Goal: Information Seeking & Learning: Learn about a topic

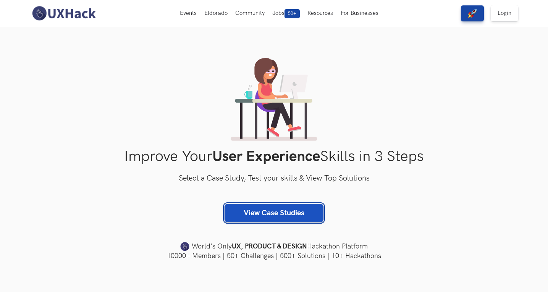
click at [301, 211] on link "View Case Studies" at bounding box center [274, 213] width 99 height 18
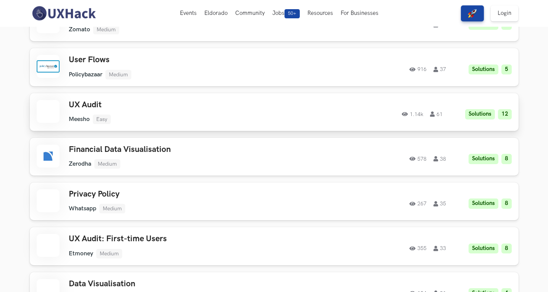
scroll to position [764, 0]
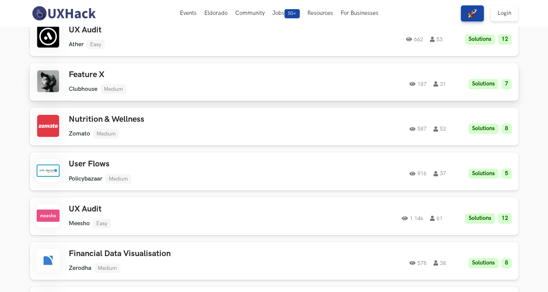
click at [249, 89] on ul "Clubhouse Medium" at bounding box center [177, 89] width 217 height 10
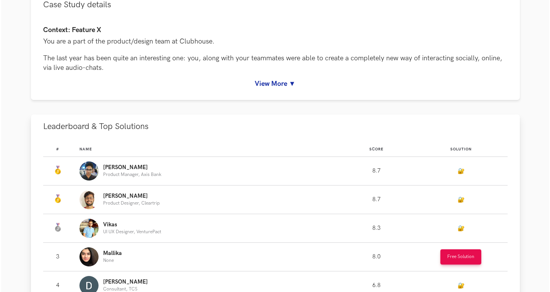
scroll to position [115, 0]
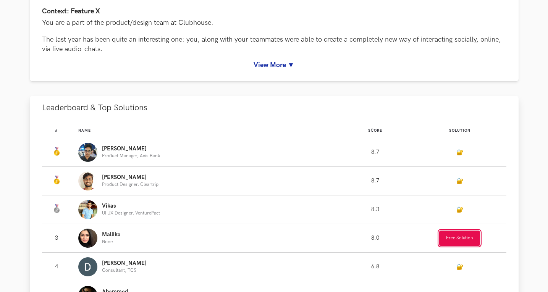
click at [461, 236] on button "Free Solution" at bounding box center [459, 238] width 41 height 15
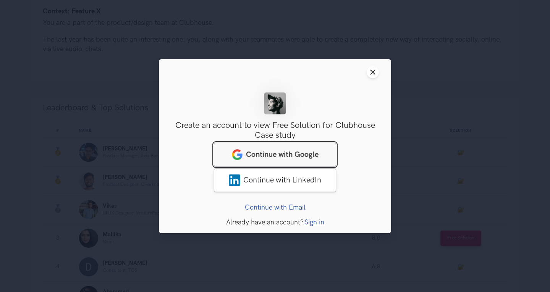
drag, startPoint x: 279, startPoint y: 149, endPoint x: 284, endPoint y: 147, distance: 5.3
click at [279, 149] on link "Continue with Google" at bounding box center [275, 154] width 122 height 24
click at [296, 157] on span "Continue with Google" at bounding box center [282, 154] width 73 height 9
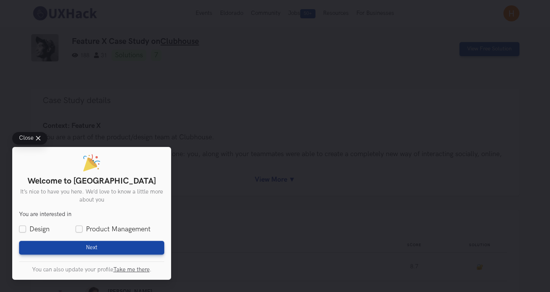
drag, startPoint x: 140, startPoint y: 136, endPoint x: 68, endPoint y: 131, distance: 72.4
click at [140, 136] on div "Close" at bounding box center [91, 138] width 159 height 13
click at [25, 136] on span "Close" at bounding box center [26, 139] width 15 height 6
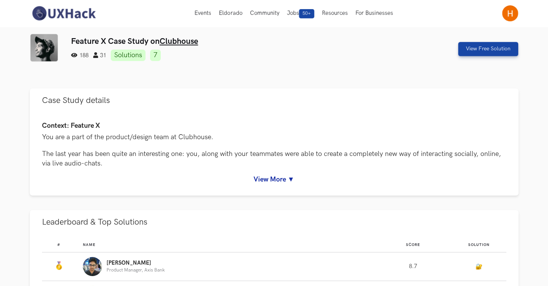
click at [56, 12] on img at bounding box center [64, 13] width 68 height 16
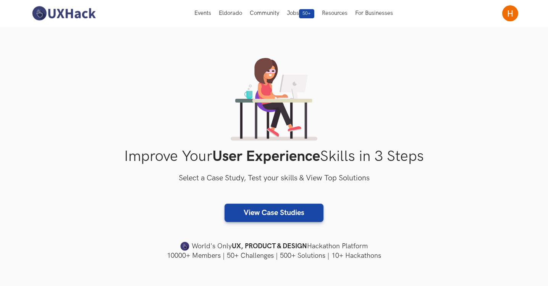
click at [204, 15] on button "Events Live" at bounding box center [203, 13] width 24 height 27
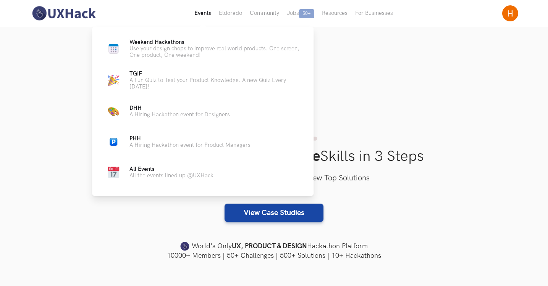
click at [196, 14] on button "Events Live" at bounding box center [203, 13] width 24 height 27
click at [200, 15] on button "Events Live" at bounding box center [203, 13] width 24 height 27
click at [176, 41] on span "Weekend Hackathons Live" at bounding box center [156, 42] width 55 height 6
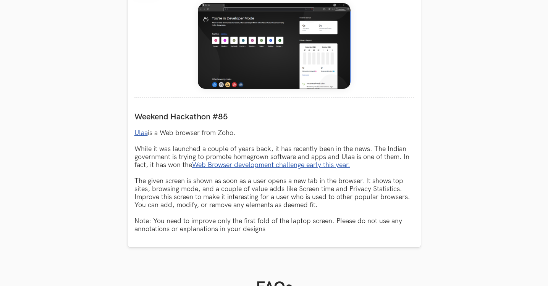
scroll to position [359, 0]
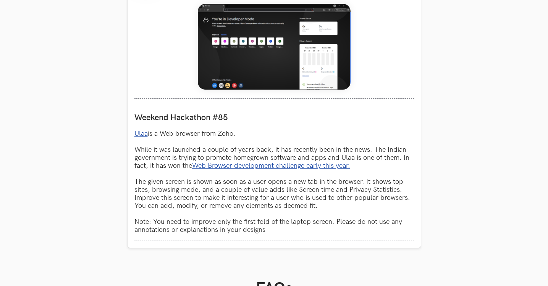
click at [270, 152] on p "Ulaa is a Web browser from Zoho. While it was launched a couple of years back, …" at bounding box center [274, 182] width 280 height 104
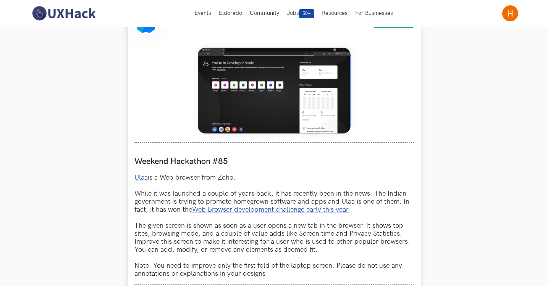
scroll to position [247, 0]
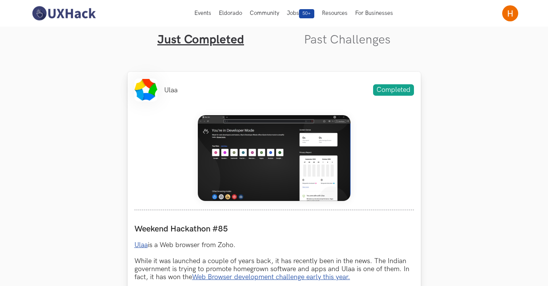
click at [257, 147] on img at bounding box center [274, 158] width 153 height 86
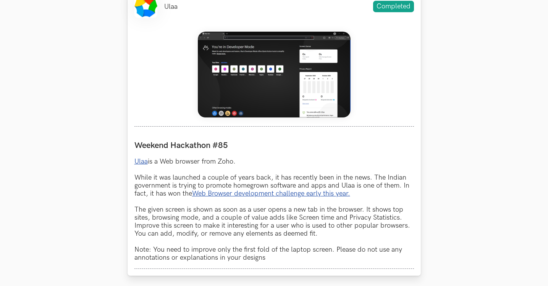
scroll to position [332, 0]
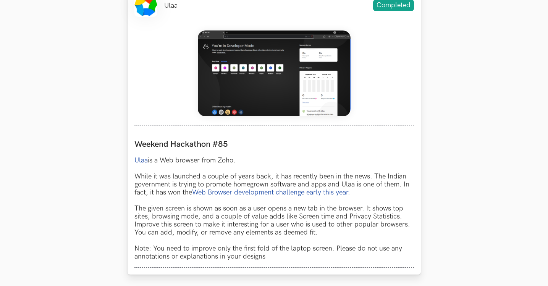
click at [145, 162] on link "Ulaa" at bounding box center [140, 161] width 13 height 8
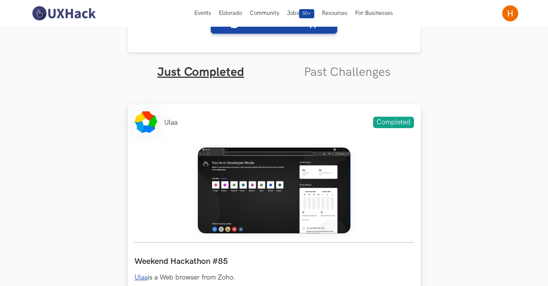
scroll to position [214, 0]
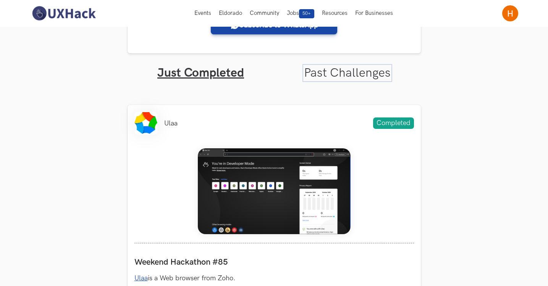
click at [349, 68] on link "Past Challenges" at bounding box center [347, 73] width 87 height 15
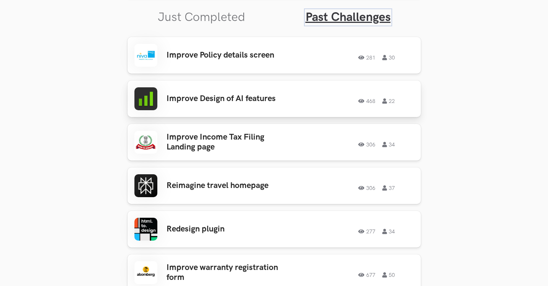
scroll to position [272, 0]
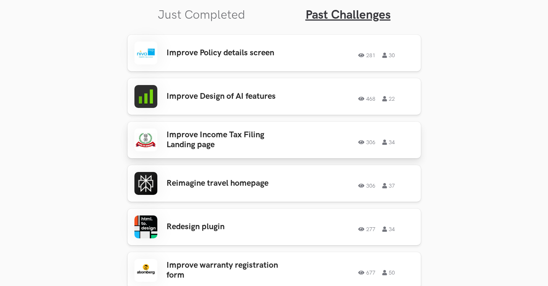
click at [287, 134] on div "Improve Income Tax Filing Landing page 306 34 306 34" at bounding box center [274, 140] width 280 height 23
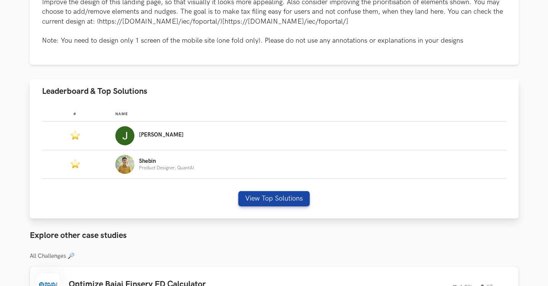
scroll to position [391, 0]
click at [269, 199] on button "View Top Solutions" at bounding box center [273, 198] width 71 height 15
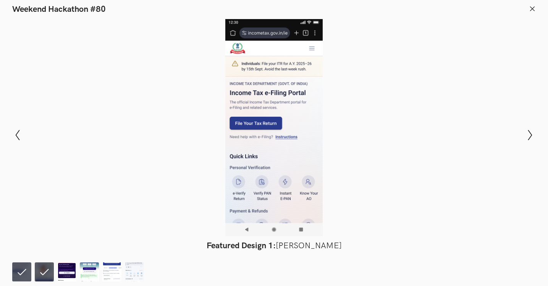
scroll to position [517, 0]
click at [66, 273] on img at bounding box center [66, 272] width 19 height 19
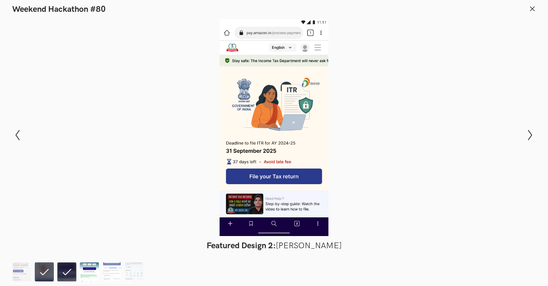
click at [92, 270] on img at bounding box center [89, 272] width 19 height 19
click at [105, 272] on img at bounding box center [111, 272] width 19 height 19
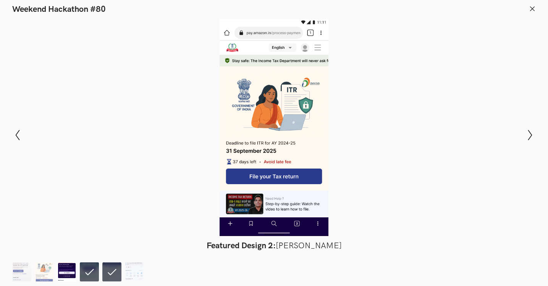
click at [70, 273] on img at bounding box center [66, 272] width 19 height 19
click at [91, 271] on img at bounding box center [89, 272] width 19 height 19
click at [531, 133] on icon "Show next slide" at bounding box center [530, 135] width 11 height 11
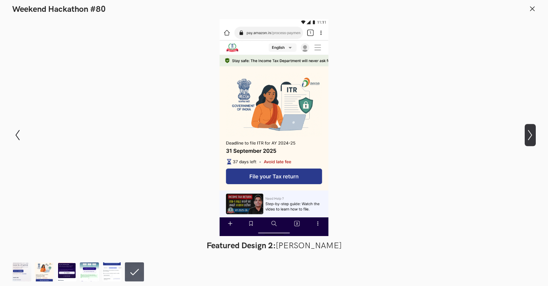
click at [531, 133] on icon "Show next slide" at bounding box center [530, 135] width 11 height 11
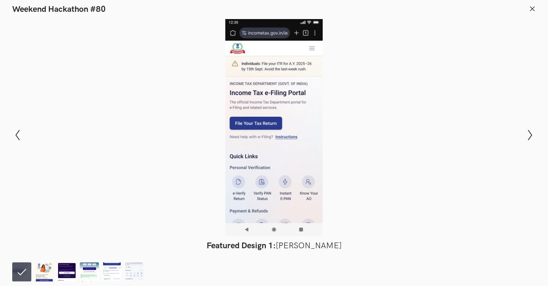
scroll to position [590, 0]
click at [48, 269] on img at bounding box center [44, 272] width 19 height 19
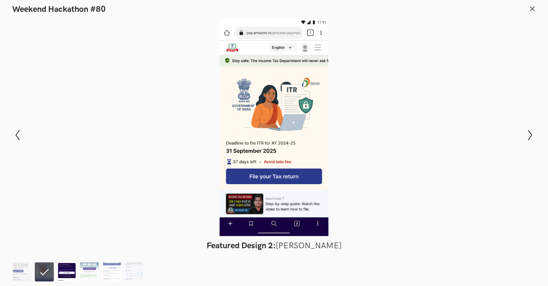
click at [65, 265] on img at bounding box center [66, 272] width 19 height 19
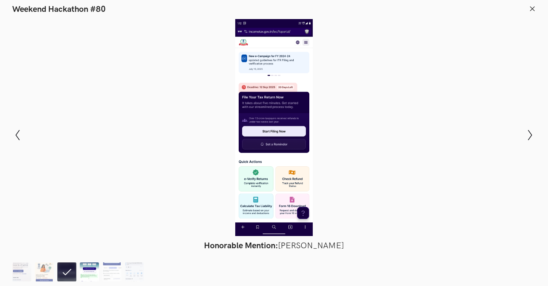
click at [80, 273] on img at bounding box center [89, 272] width 19 height 19
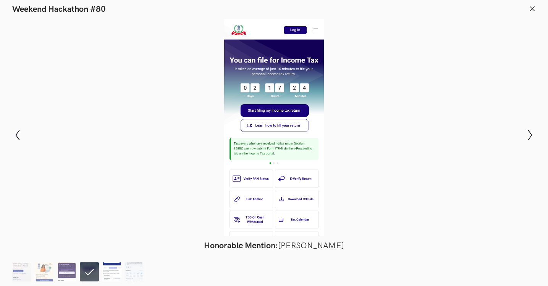
click at [110, 271] on img at bounding box center [111, 272] width 19 height 19
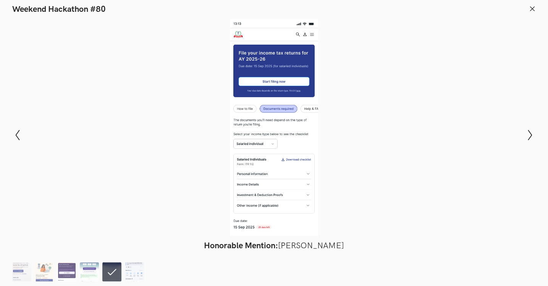
click at [134, 277] on img at bounding box center [134, 272] width 19 height 19
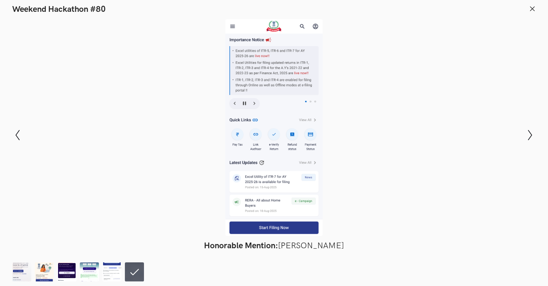
click at [275, 161] on div at bounding box center [274, 127] width 492 height 217
click at [529, 6] on icon at bounding box center [532, 8] width 7 height 7
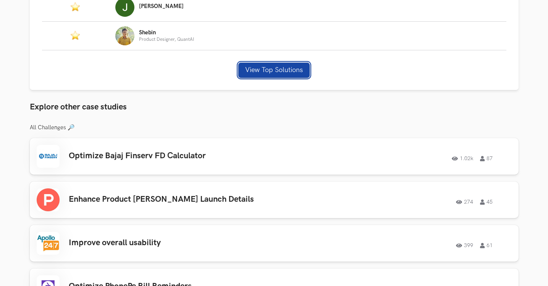
scroll to position [520, 0]
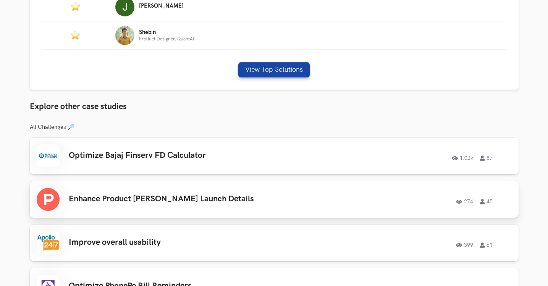
click at [256, 206] on div "Enhance Product Hunt Launch Details 274 45 274 45" at bounding box center [274, 199] width 475 height 23
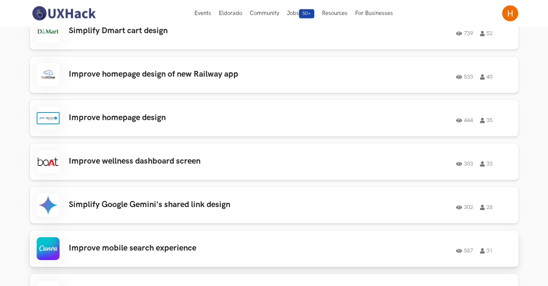
scroll to position [801, 0]
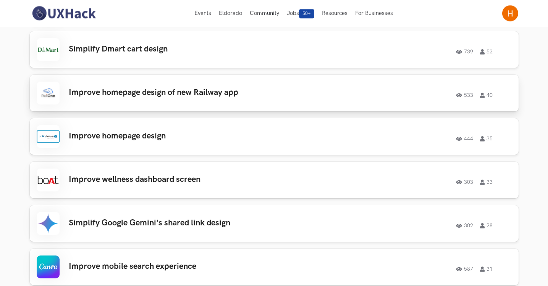
click at [271, 98] on div "Improve homepage design of new Railway app 533 40 533 40" at bounding box center [274, 93] width 475 height 23
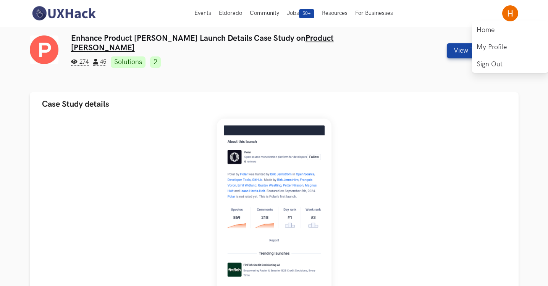
click at [507, 15] on img at bounding box center [510, 13] width 16 height 16
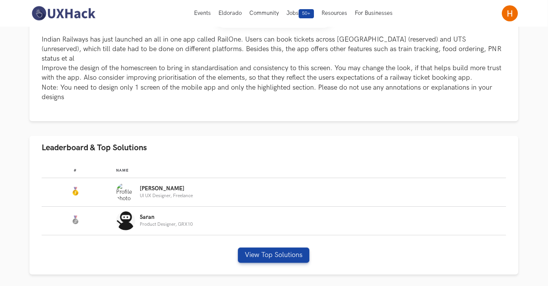
scroll to position [325, 0]
